Goal: Transaction & Acquisition: Purchase product/service

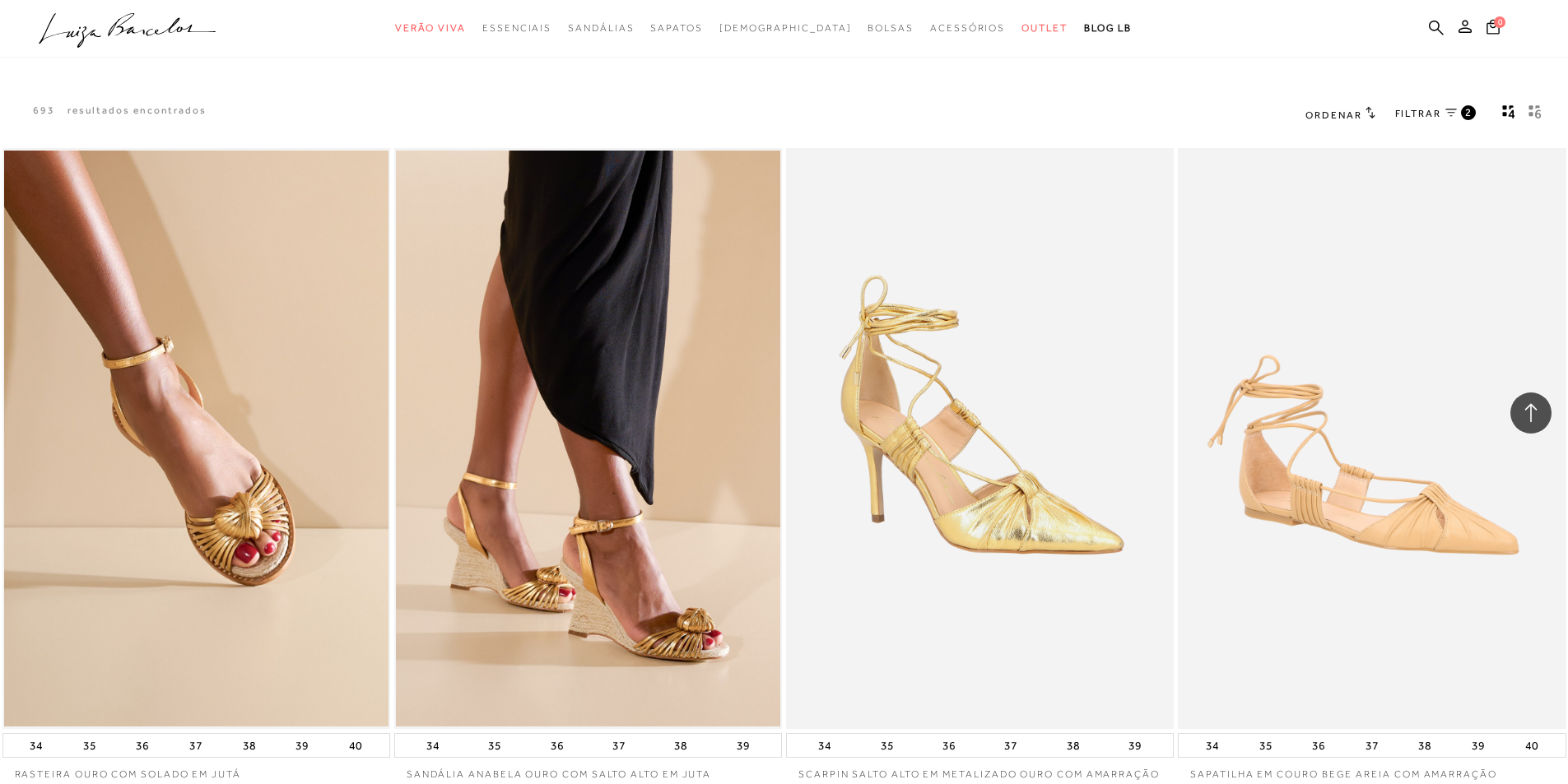
scroll to position [24417, 0]
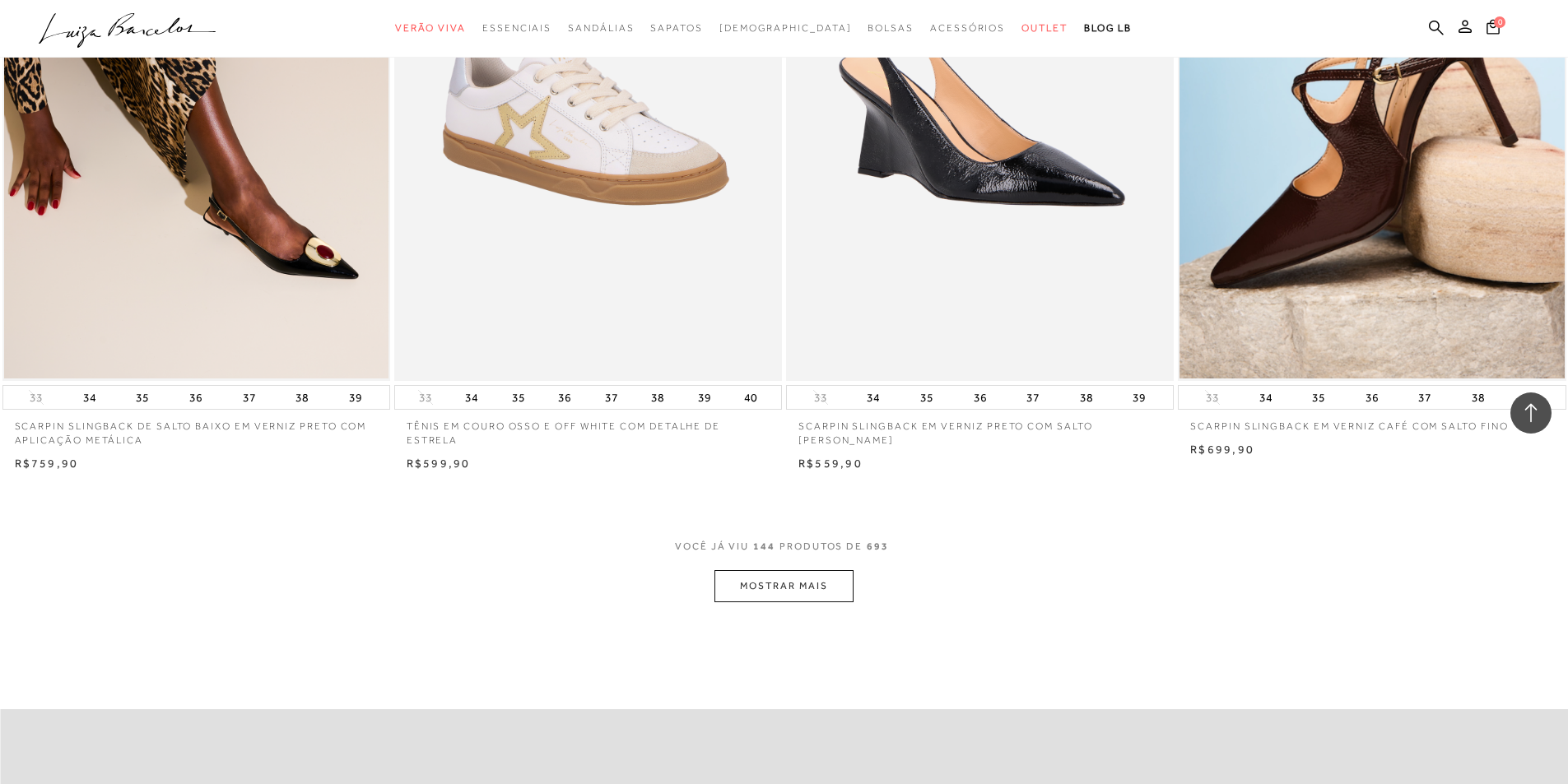
click at [798, 595] on button "MOSTRAR MAIS" at bounding box center [783, 586] width 138 height 32
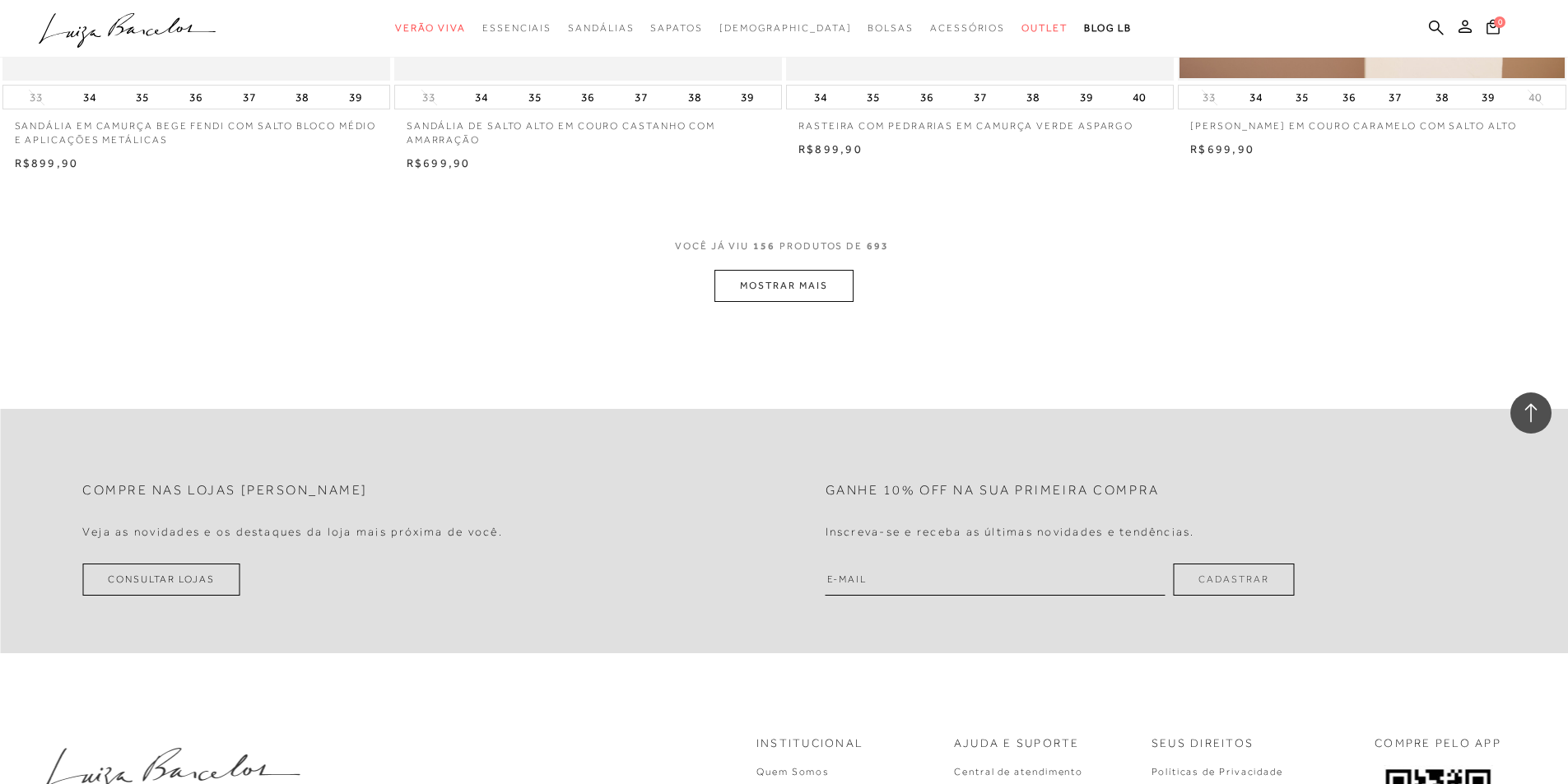
scroll to position [26875, 0]
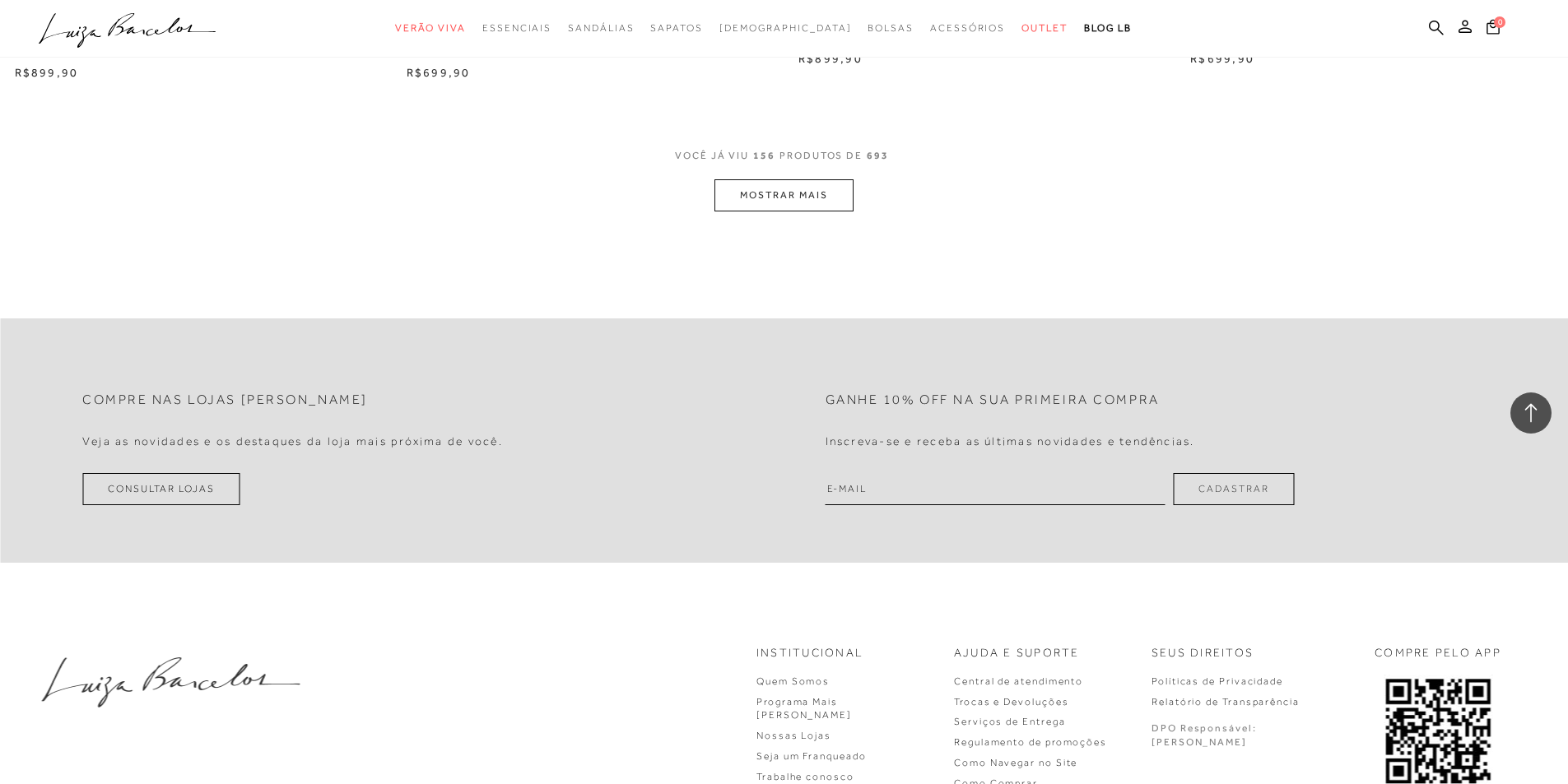
click at [781, 209] on button "MOSTRAR MAIS" at bounding box center [783, 195] width 138 height 32
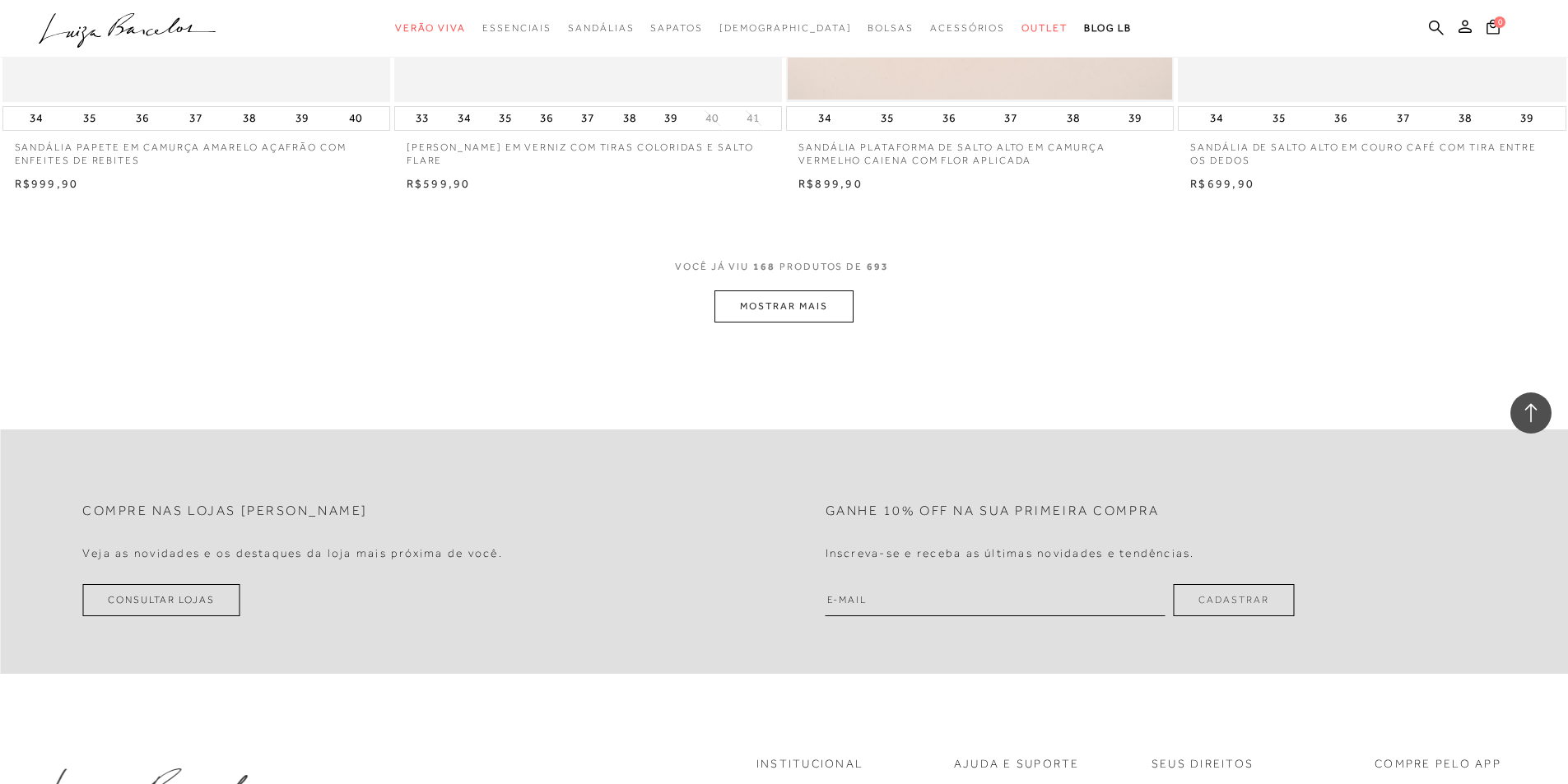
scroll to position [28602, 0]
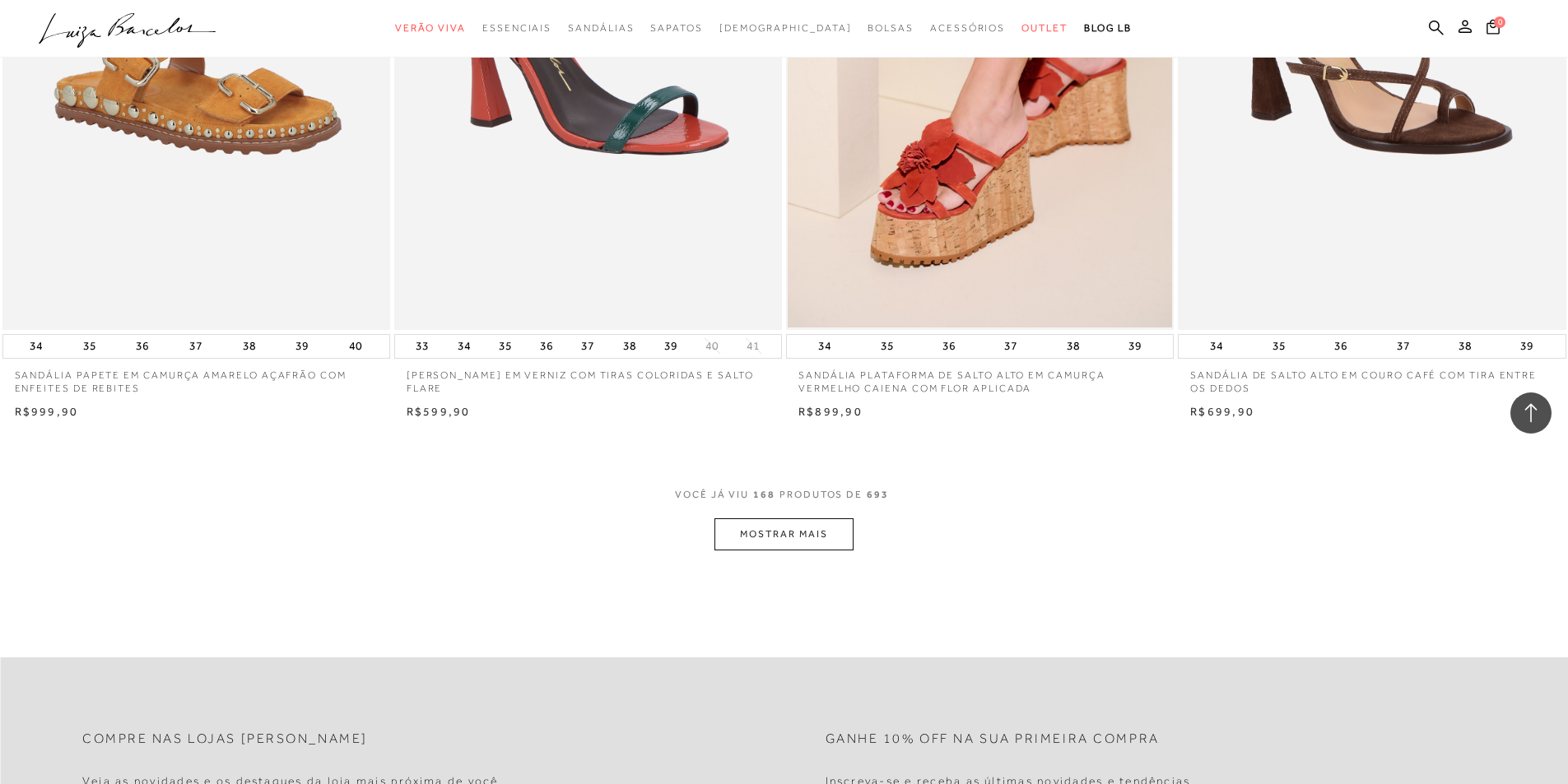
click at [783, 545] on button "MOSTRAR MAIS" at bounding box center [783, 534] width 138 height 32
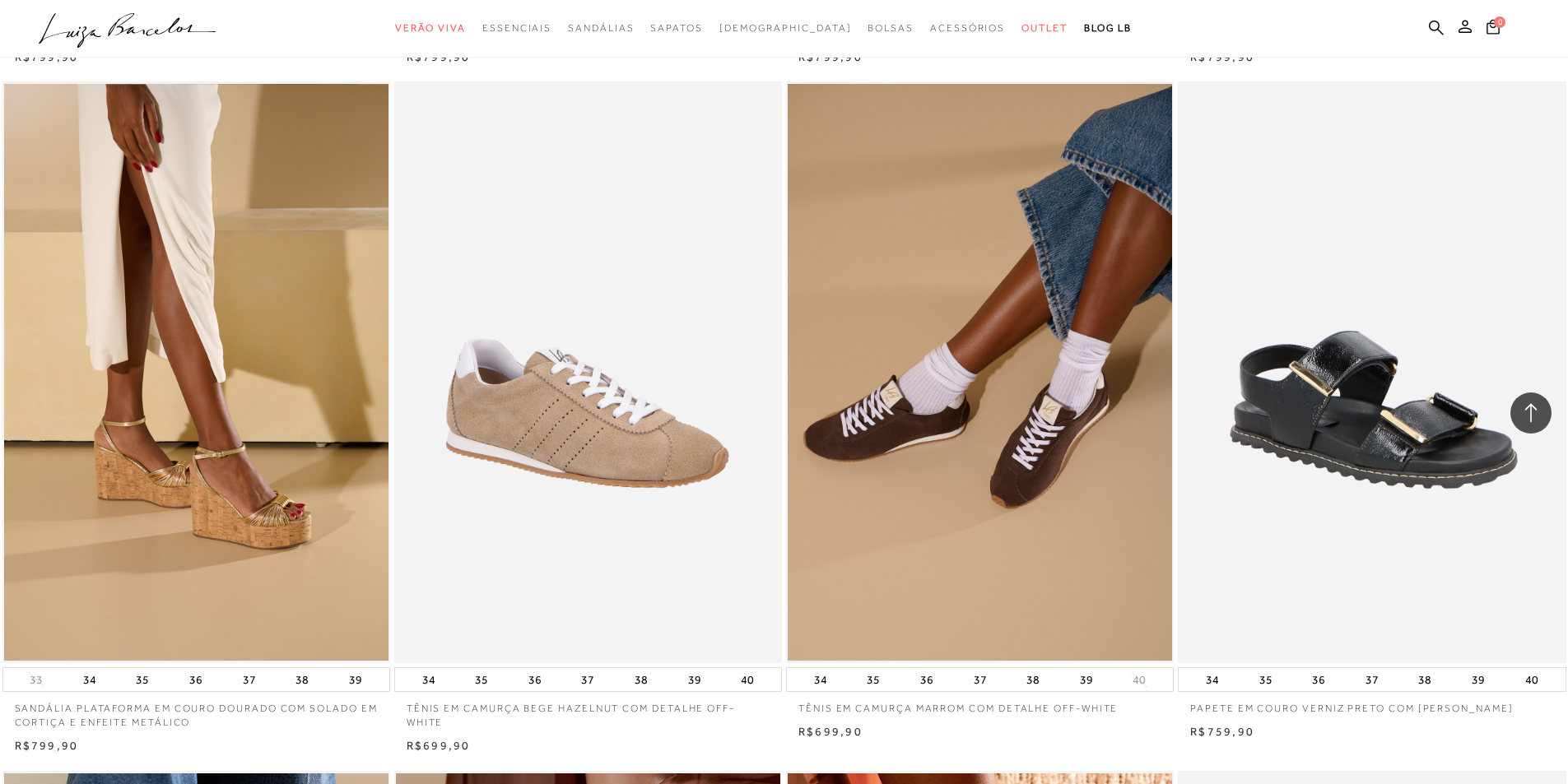
scroll to position [15563, 0]
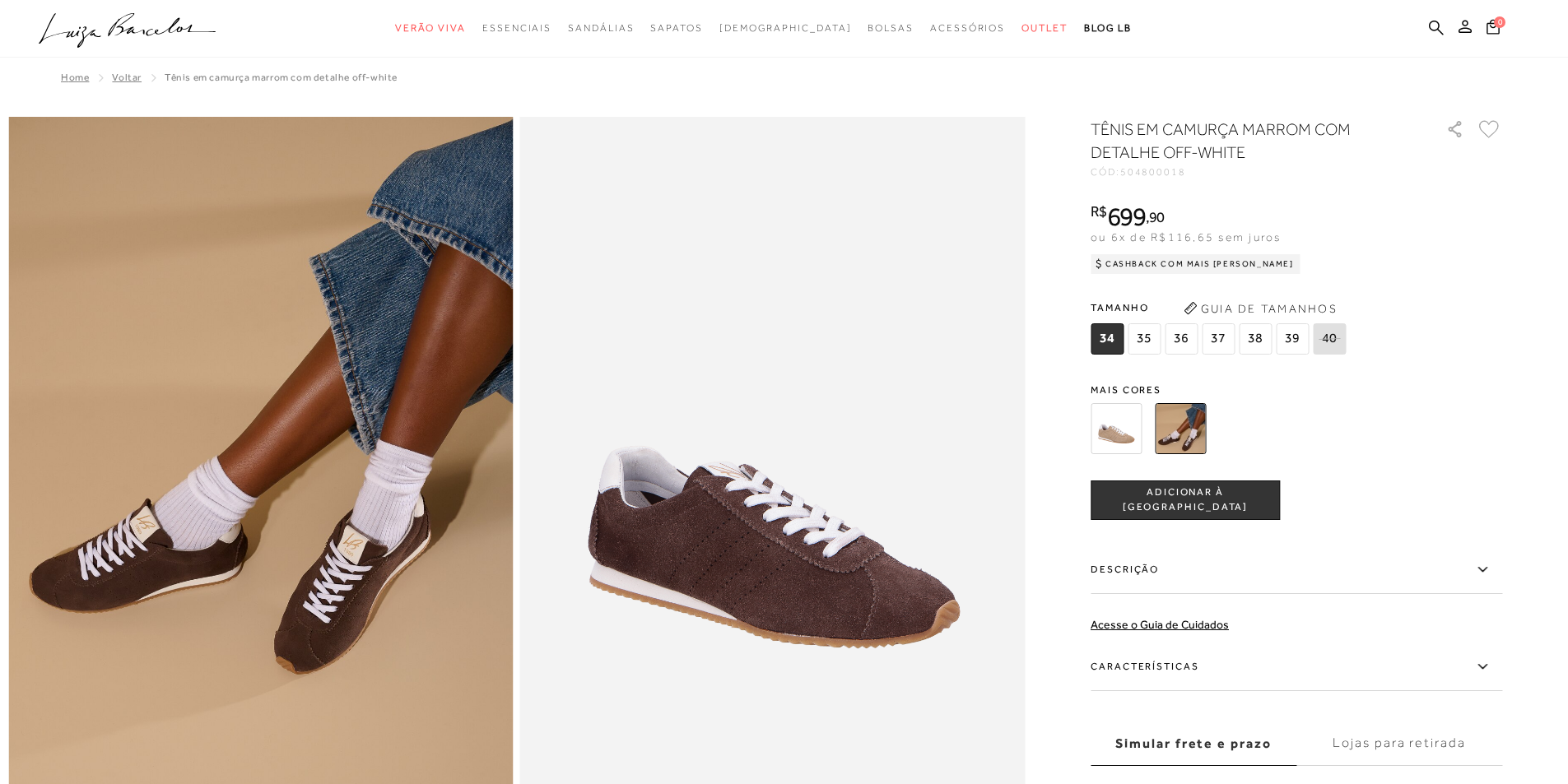
click at [1126, 441] on img at bounding box center [1115, 428] width 51 height 51
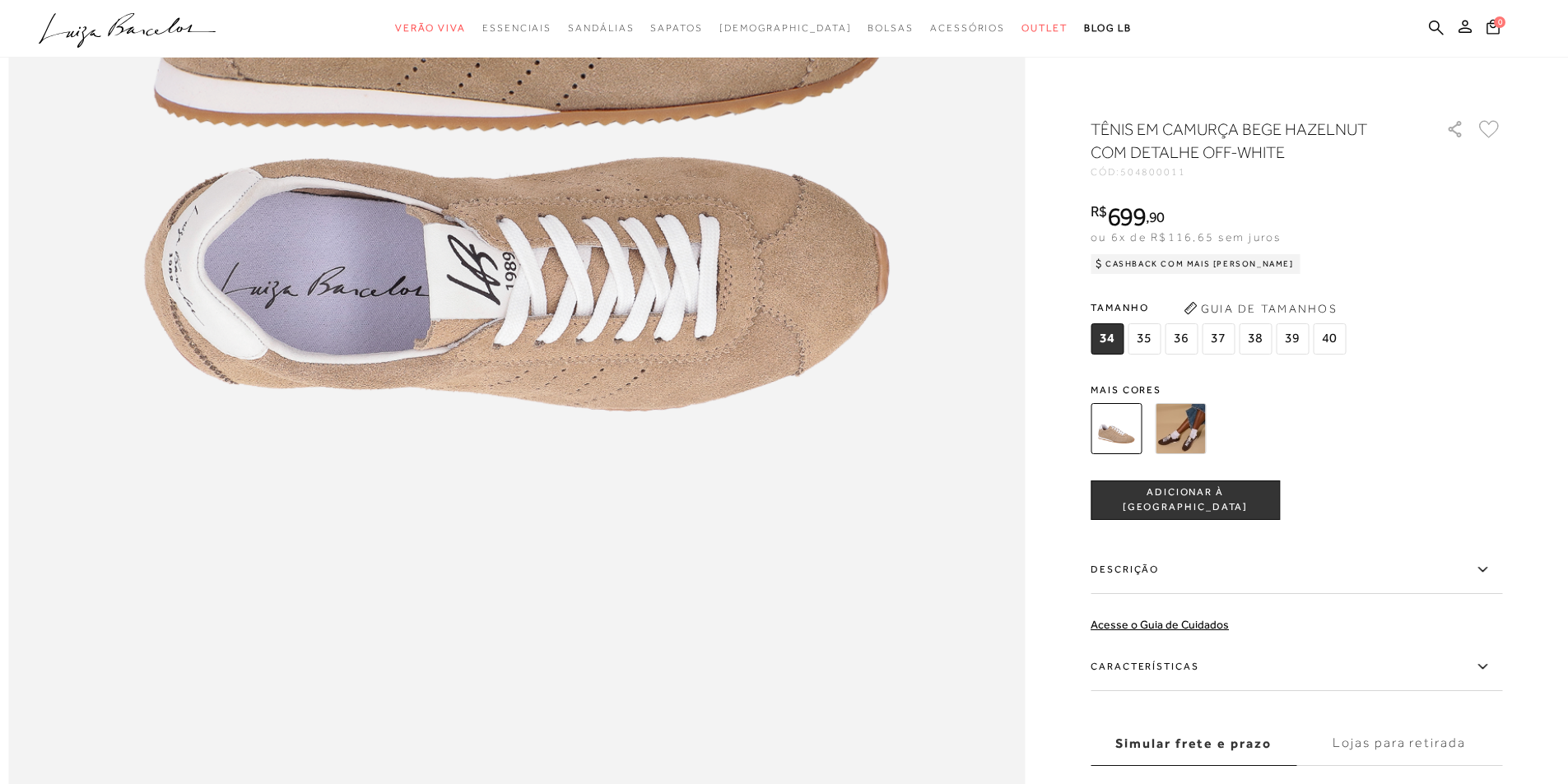
scroll to position [2089, 0]
